Goal: Task Accomplishment & Management: Use online tool/utility

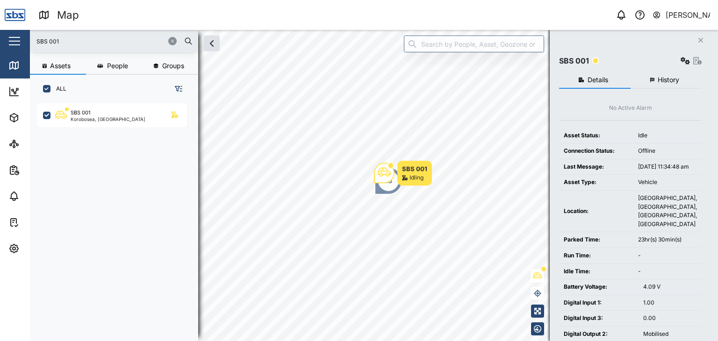
scroll to position [226, 146]
drag, startPoint x: 13, startPoint y: 36, endPoint x: 0, endPoint y: 32, distance: 13.0
click at [0, 32] on div "Map 0 [PERSON_NAME] Close Map Dashboard Assets ATS Camera Generator Personnel T…" at bounding box center [359, 170] width 718 height 341
type input "37"
click at [13, 66] on icon at bounding box center [13, 65] width 0 height 6
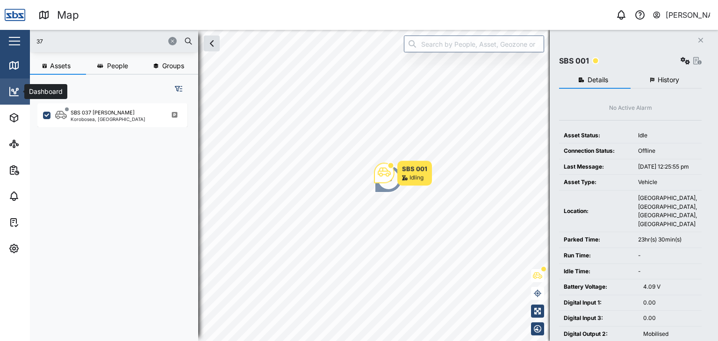
click at [13, 87] on icon at bounding box center [13, 91] width 11 height 11
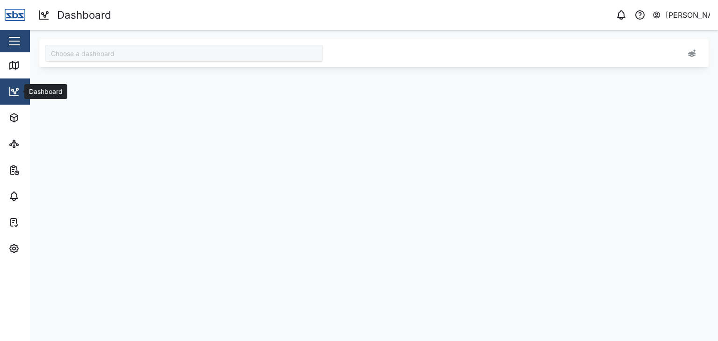
type input "Odometer Update"
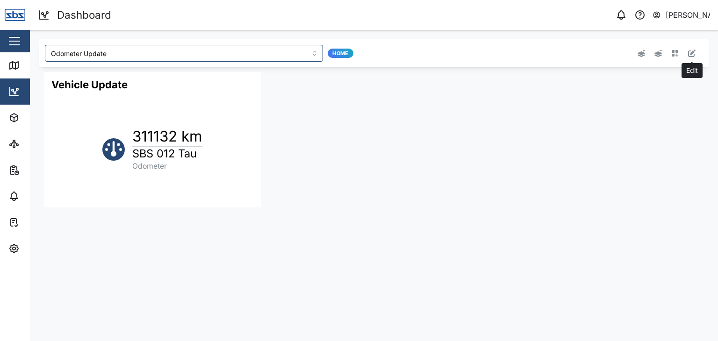
click at [692, 51] on icon "button" at bounding box center [691, 53] width 7 height 7
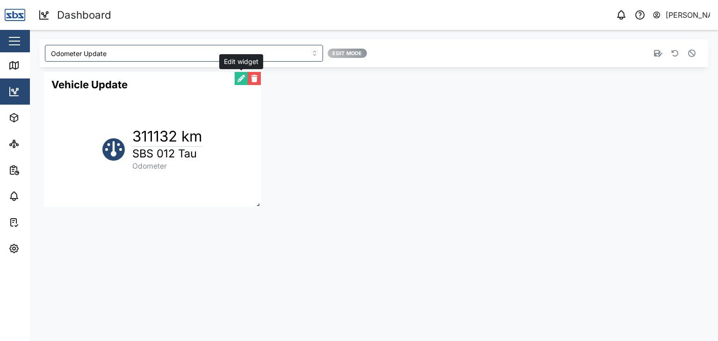
click at [242, 77] on button "button" at bounding box center [241, 78] width 13 height 13
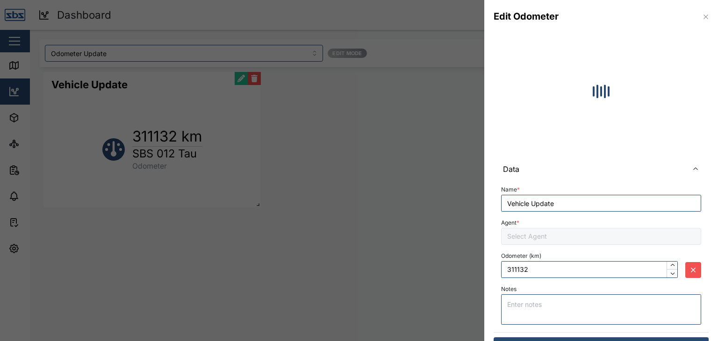
type input "311177"
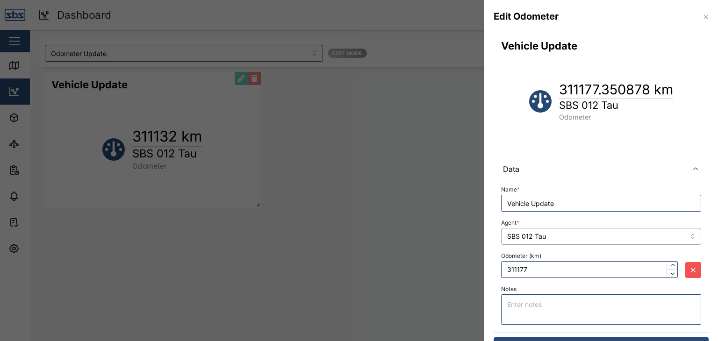
click at [676, 232] on input "SBS 012 Tau" at bounding box center [601, 236] width 200 height 17
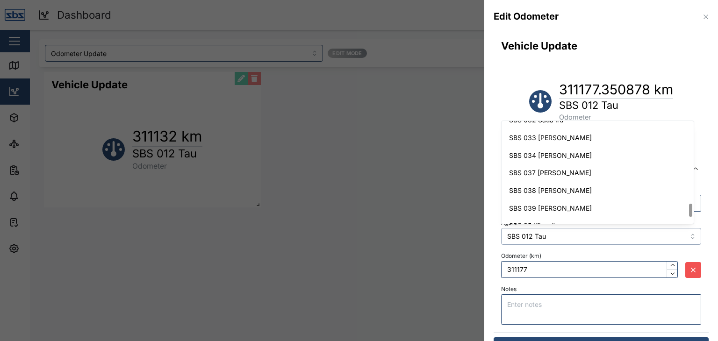
scroll to position [686, 0]
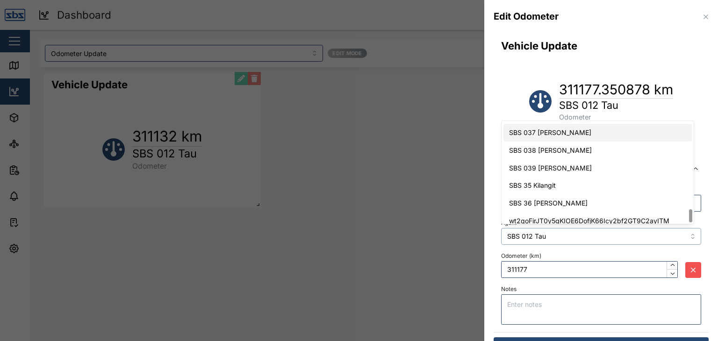
type input "SBS 037 [PERSON_NAME]"
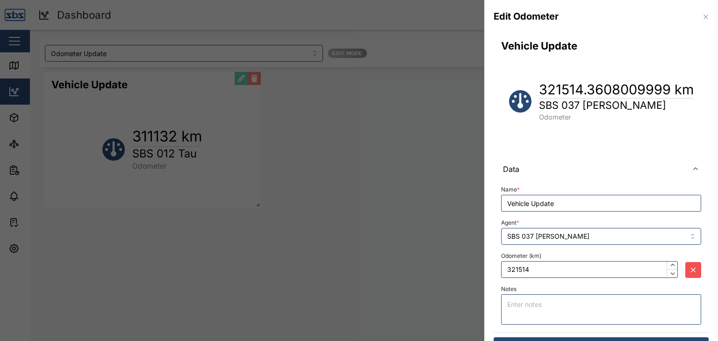
click at [532, 260] on div "Odometer (km) 321514" at bounding box center [589, 264] width 177 height 29
click at [531, 268] on input "321514" at bounding box center [589, 269] width 177 height 17
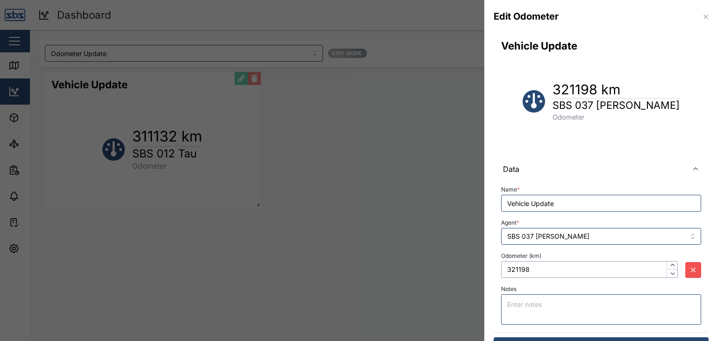
scroll to position [22, 0]
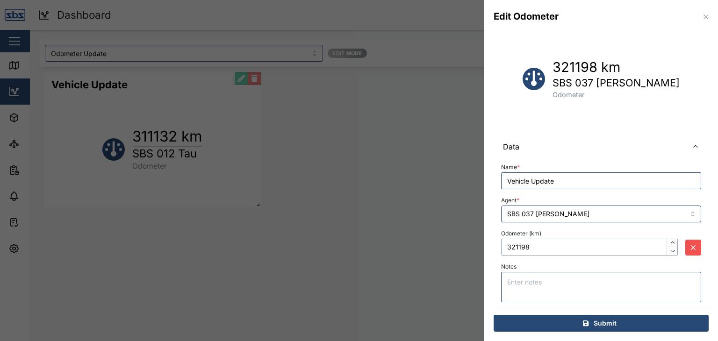
type input "321198"
click at [598, 322] on span "Submit" at bounding box center [605, 324] width 23 height 16
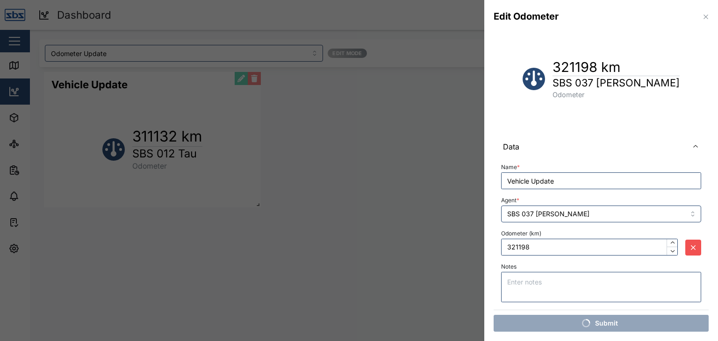
scroll to position [0, 0]
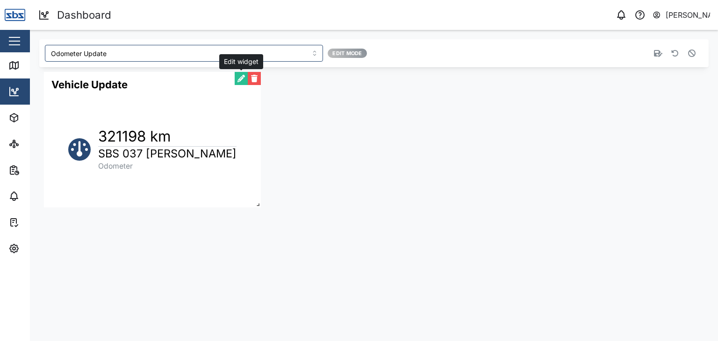
click at [237, 77] on button "button" at bounding box center [241, 78] width 13 height 13
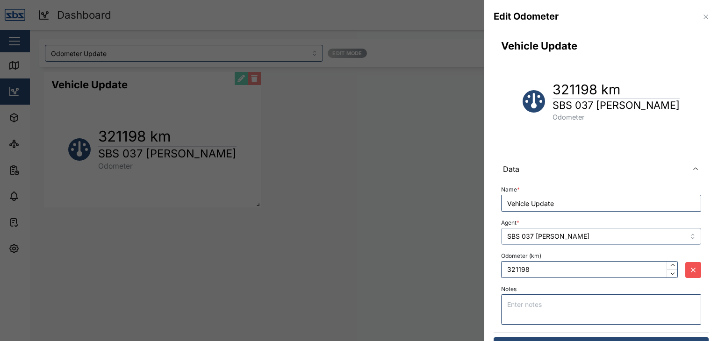
click at [661, 236] on input "SBS 037 [PERSON_NAME]" at bounding box center [601, 236] width 200 height 17
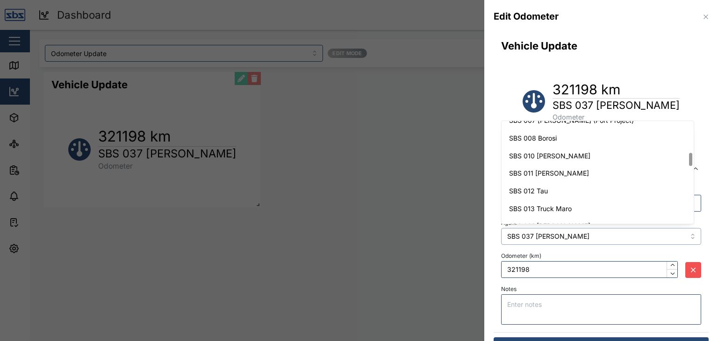
scroll to position [232, 0]
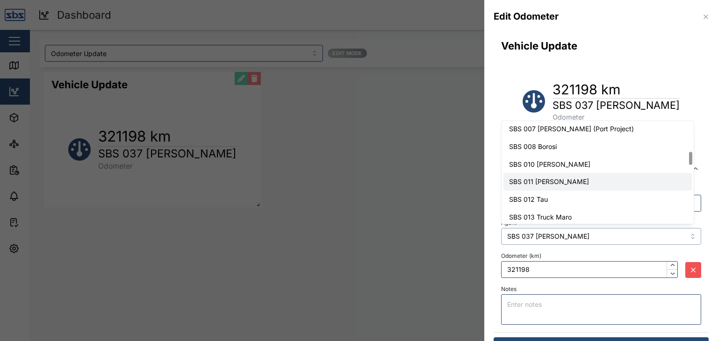
type input "SBS 011 [PERSON_NAME]"
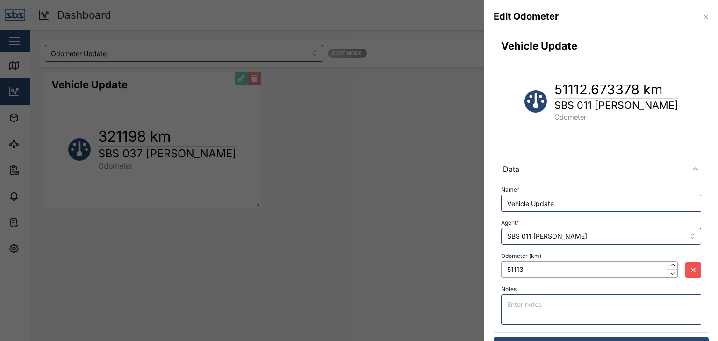
drag, startPoint x: 524, startPoint y: 270, endPoint x: 501, endPoint y: 262, distance: 24.1
click at [501, 262] on input "51113" at bounding box center [589, 269] width 177 height 17
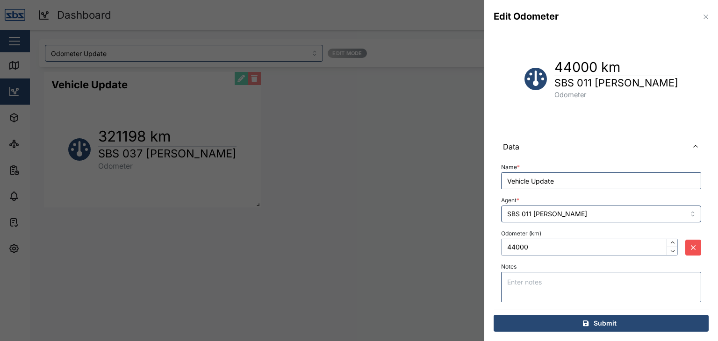
type input "44000"
click at [619, 326] on div "Submit" at bounding box center [600, 324] width 200 height 16
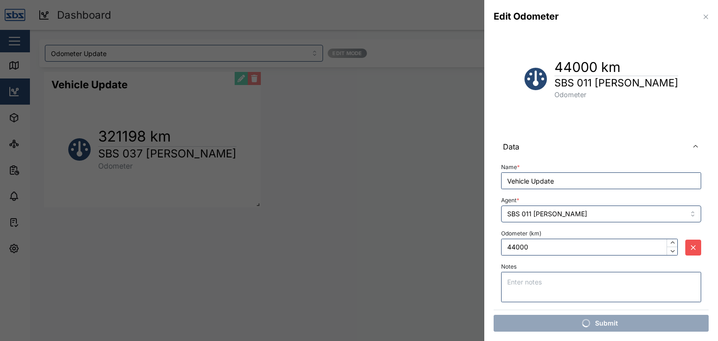
scroll to position [0, 0]
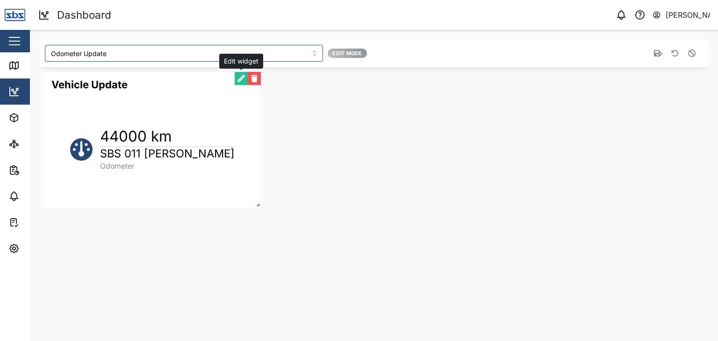
click at [238, 81] on button "button" at bounding box center [241, 78] width 13 height 13
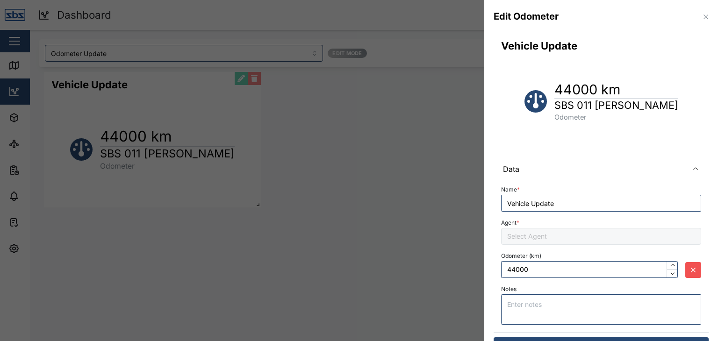
type input "SBS 011 [PERSON_NAME]"
click at [238, 81] on div at bounding box center [359, 170] width 718 height 341
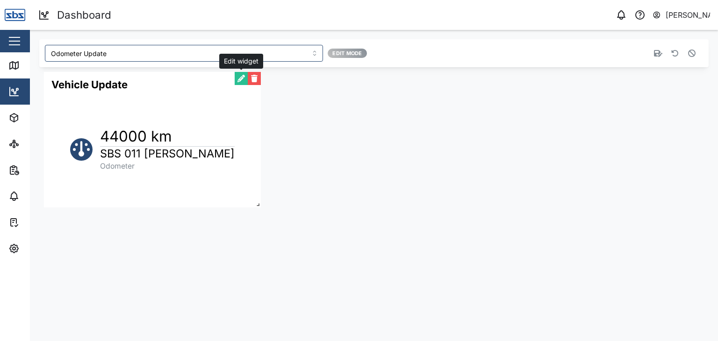
click at [242, 79] on button "button" at bounding box center [241, 78] width 13 height 13
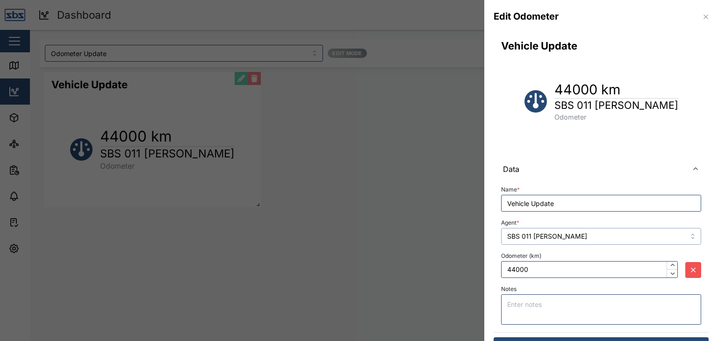
click at [686, 239] on input "SBS 011 [PERSON_NAME]" at bounding box center [601, 236] width 200 height 17
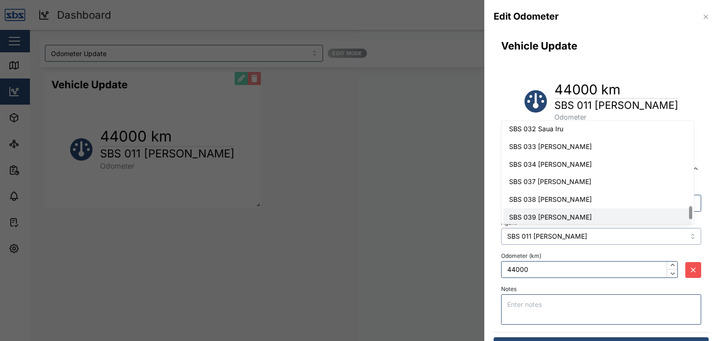
scroll to position [600, 0]
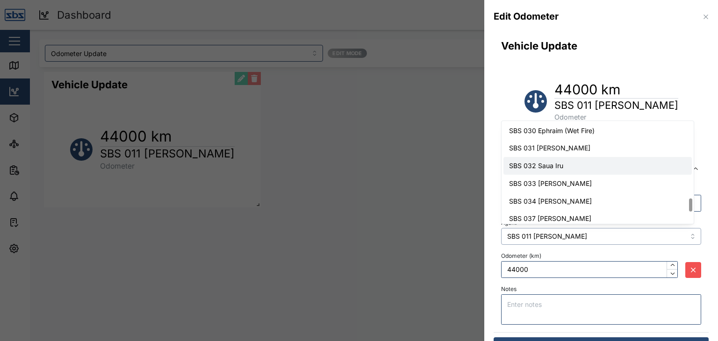
type input "SBS 032 Saua Iru"
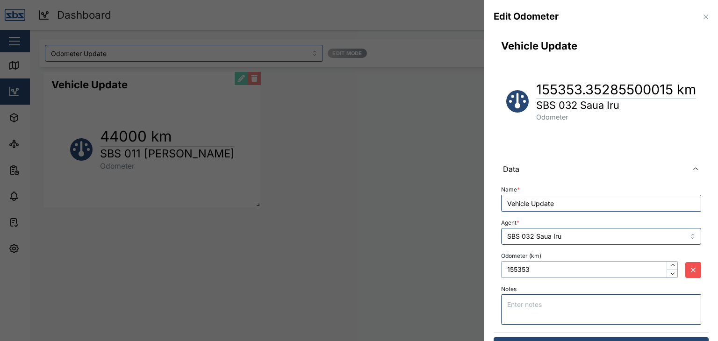
click at [537, 267] on input "155353" at bounding box center [589, 269] width 177 height 17
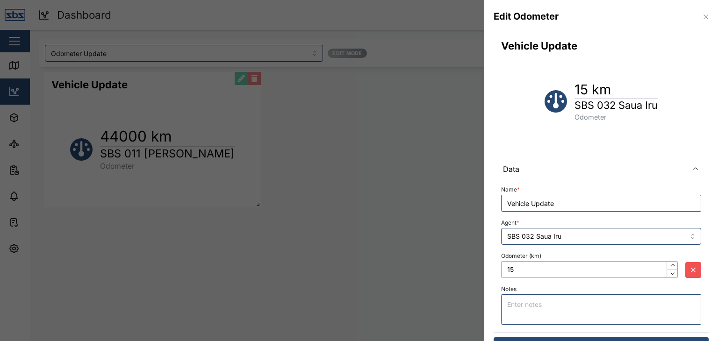
type input "1"
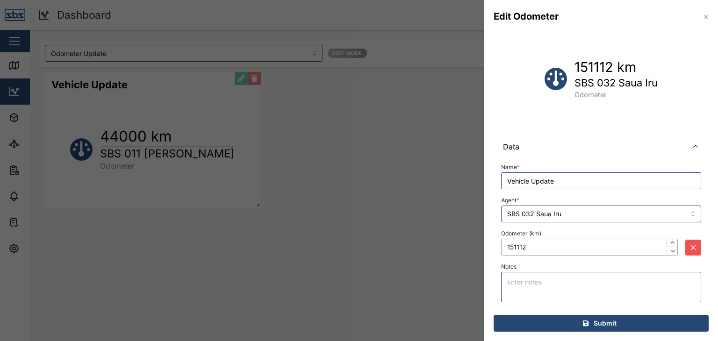
type input "151112"
click at [594, 324] on span "Submit" at bounding box center [605, 324] width 23 height 16
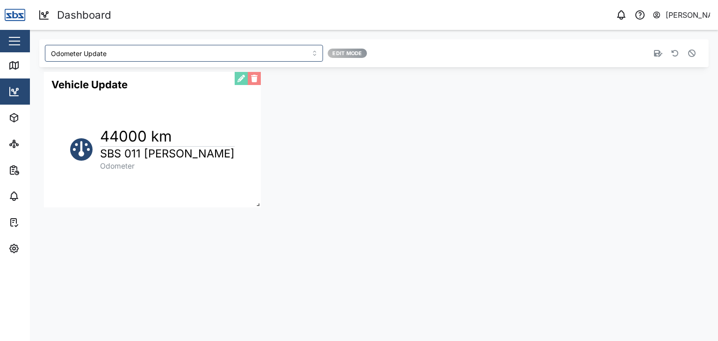
scroll to position [0, 0]
